Goal: Information Seeking & Learning: Learn about a topic

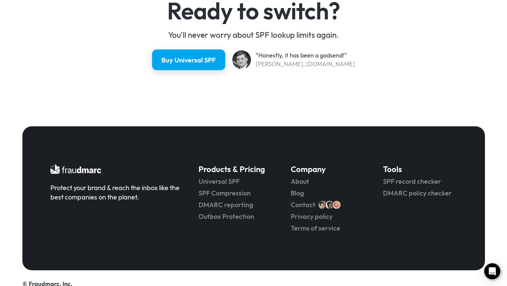
scroll to position [1803, 0]
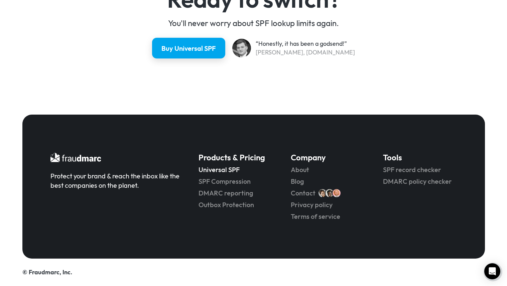
click at [223, 173] on link "Universal SPF" at bounding box center [236, 169] width 74 height 9
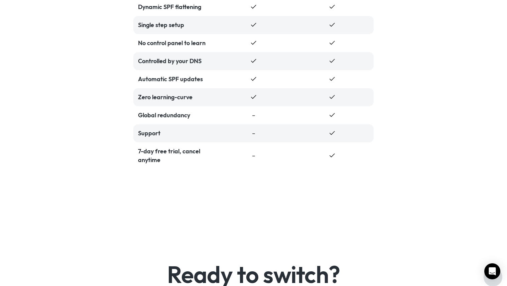
scroll to position [1803, 0]
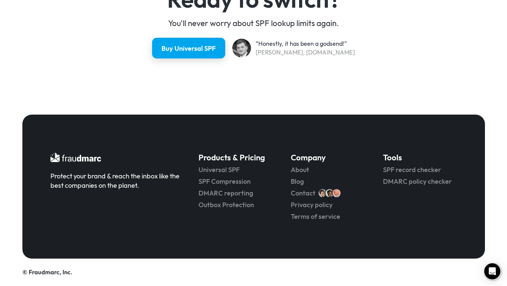
click at [219, 174] on div "Universal SPF SPF Compression DMARC reporting Outbox Protection" at bounding box center [236, 187] width 74 height 44
click at [219, 174] on link "Universal SPF" at bounding box center [236, 169] width 74 height 9
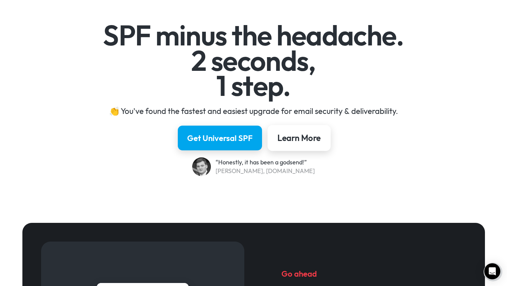
click at [285, 142] on div "Learn More" at bounding box center [299, 137] width 43 height 11
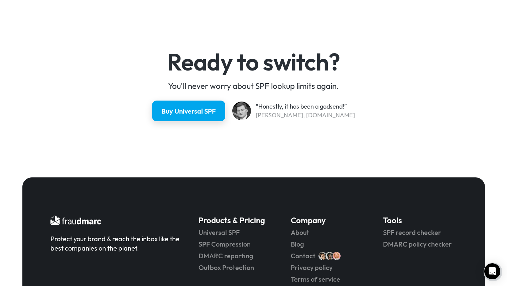
scroll to position [1741, 0]
